Goal: Find specific page/section: Find specific page/section

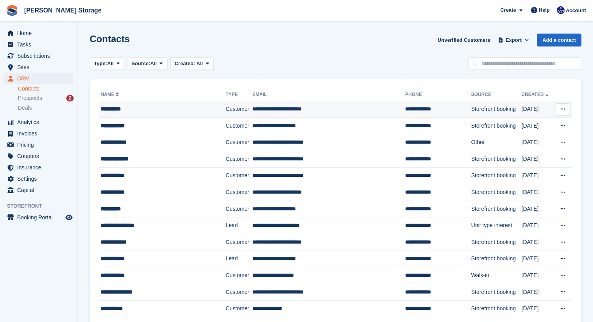
click at [164, 110] on div "**********" at bounding box center [156, 109] width 111 height 8
